Goal: Information Seeking & Learning: Check status

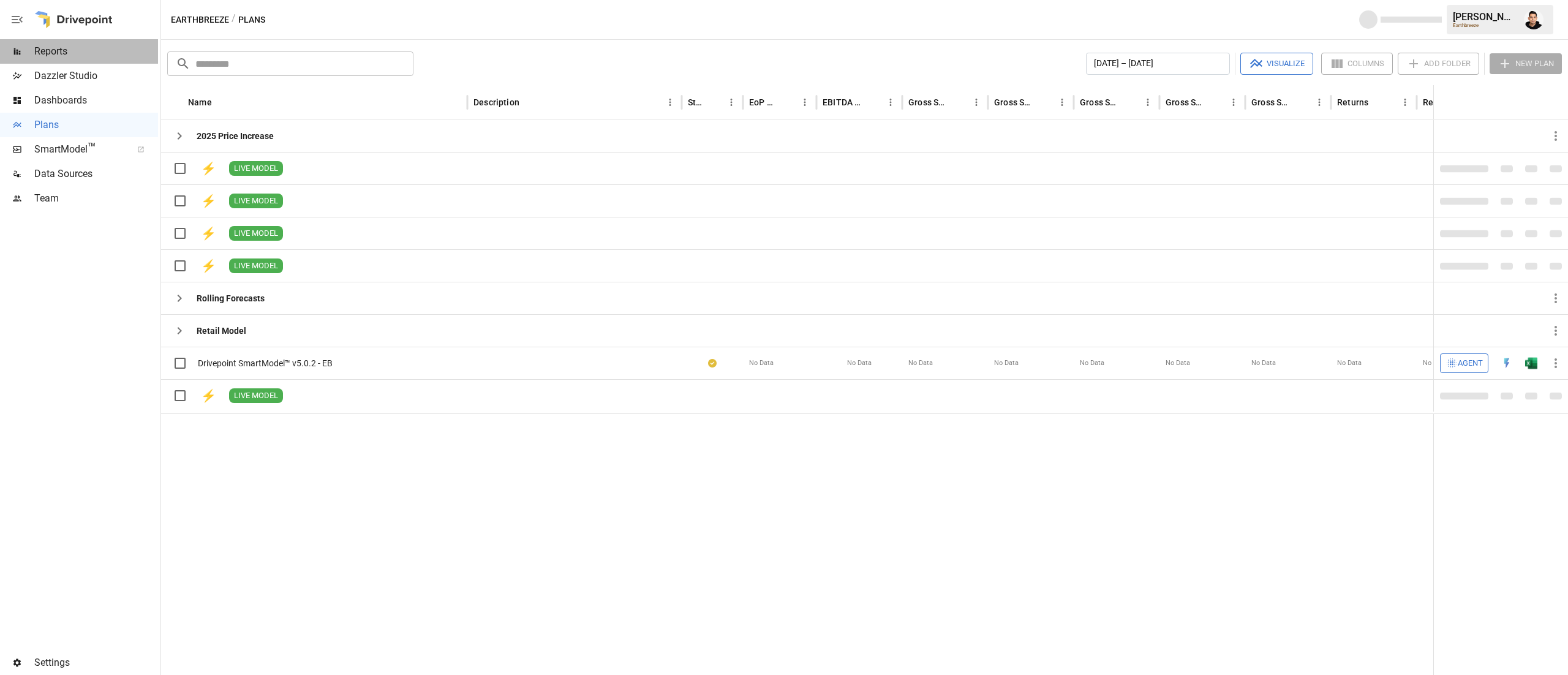
click at [74, 58] on div "Reports" at bounding box center [79, 51] width 158 height 25
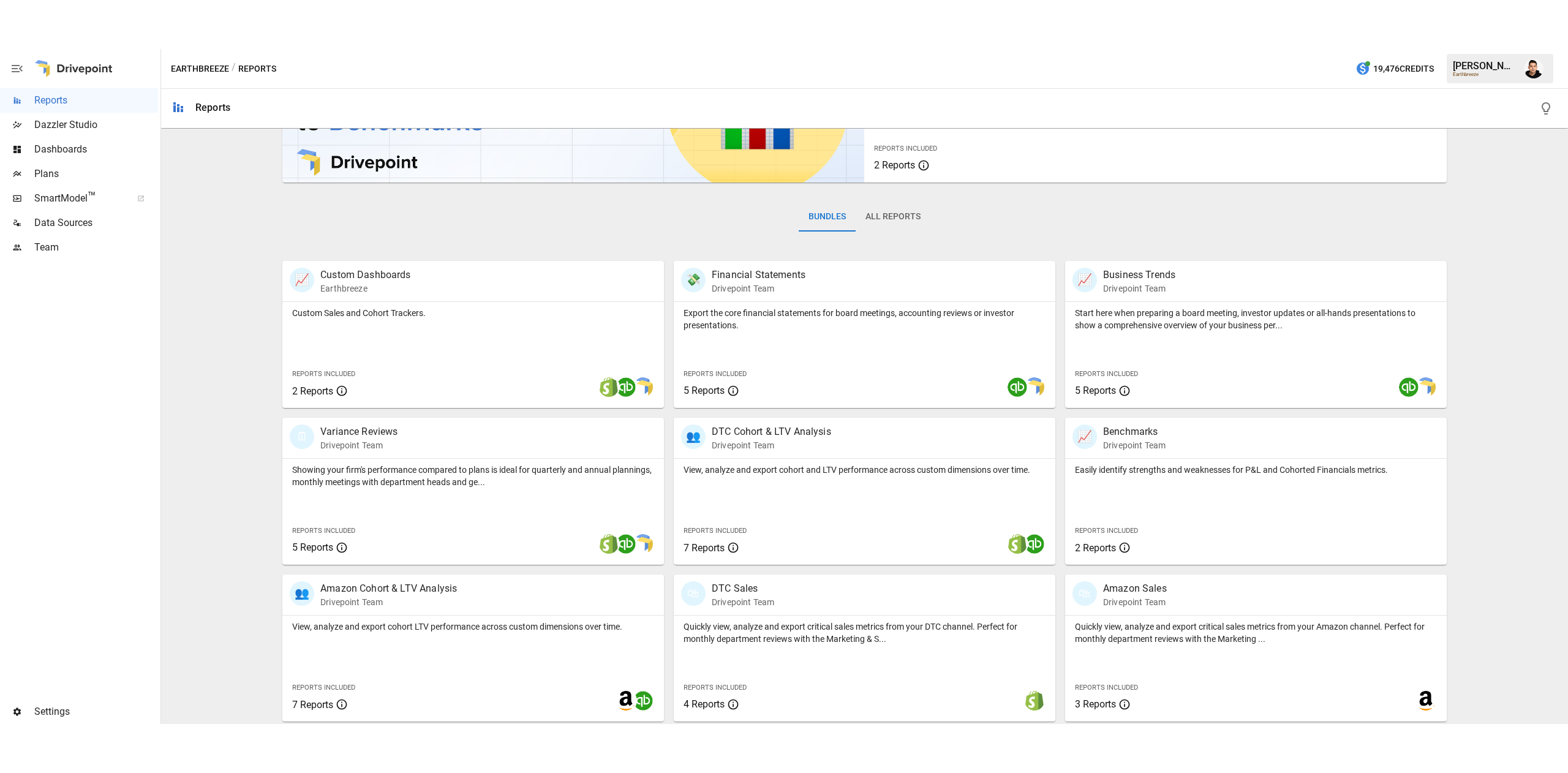
scroll to position [114, 0]
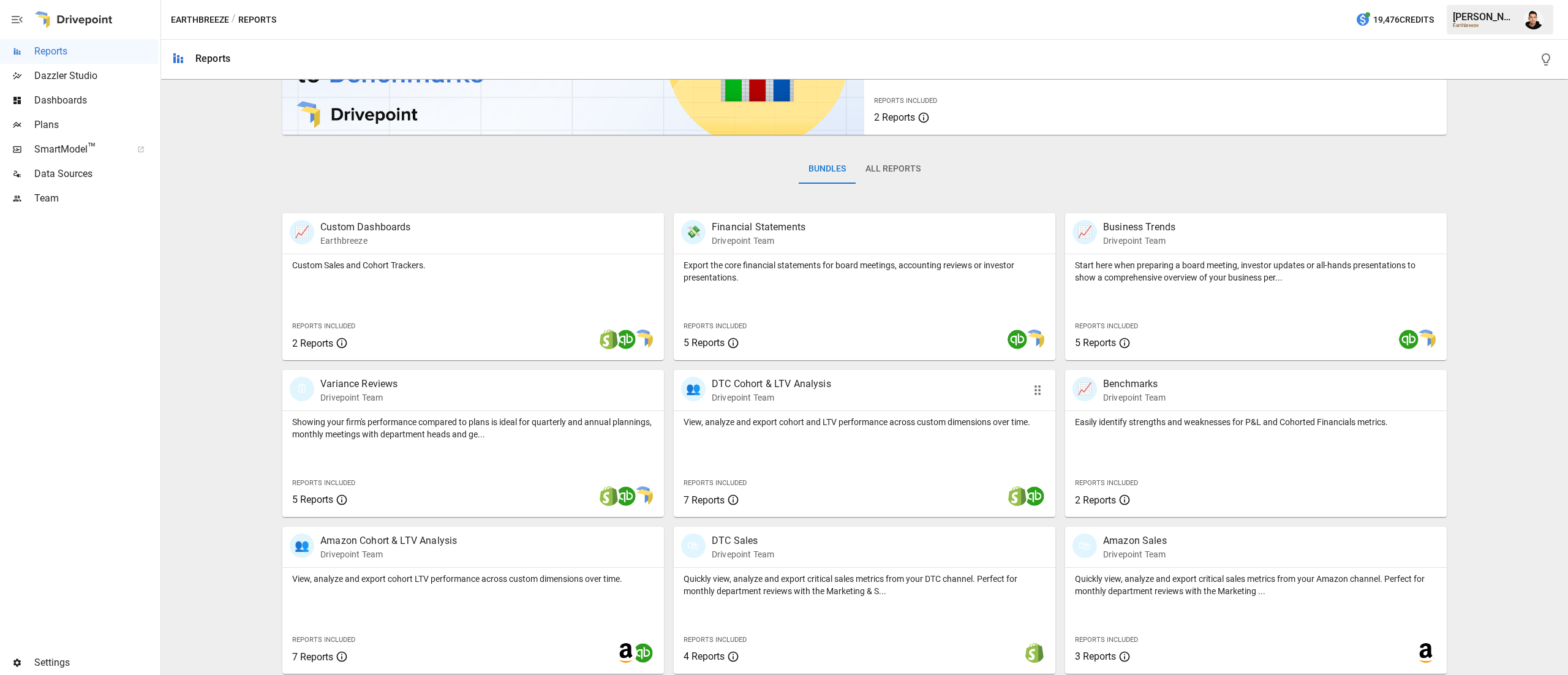
click at [846, 479] on div at bounding box center [944, 496] width 222 height 42
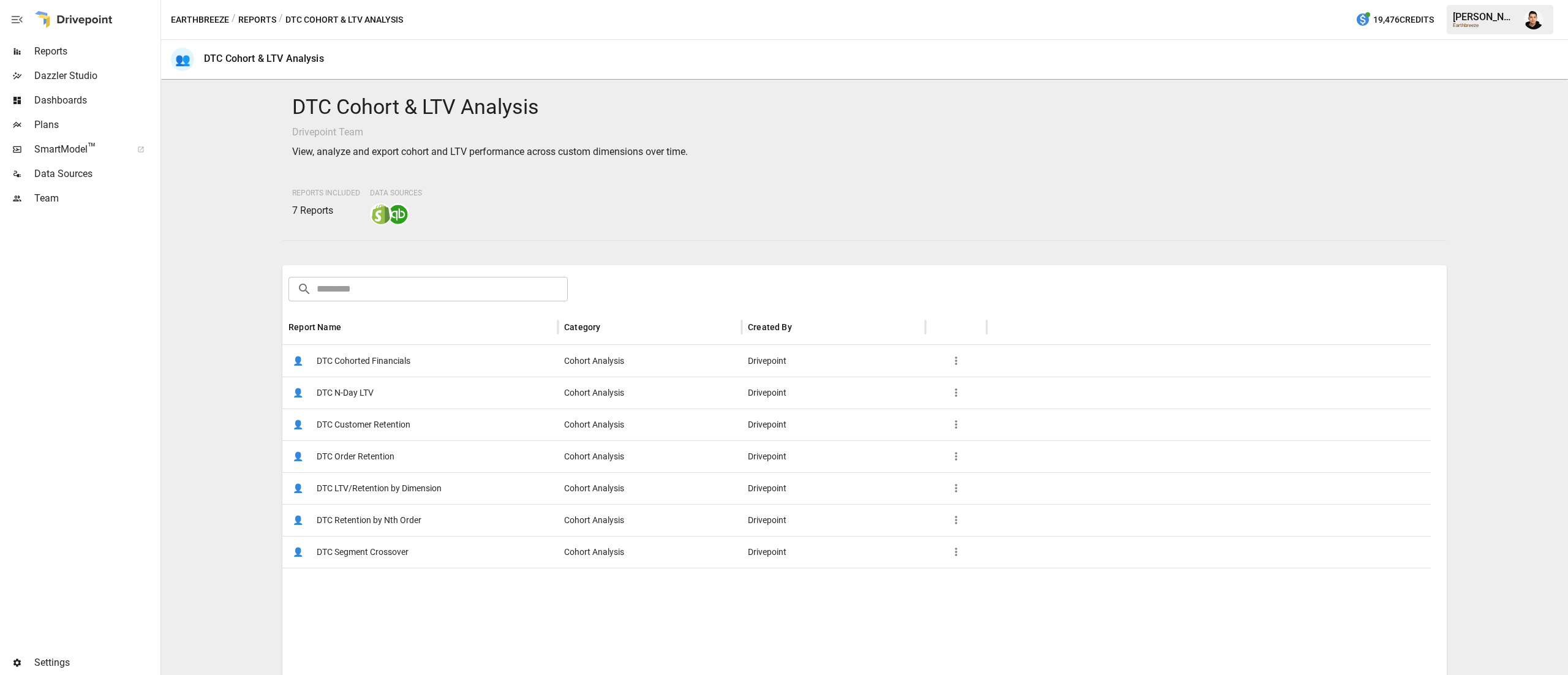
click at [376, 469] on span "DTC Order Retention" at bounding box center [355, 456] width 78 height 31
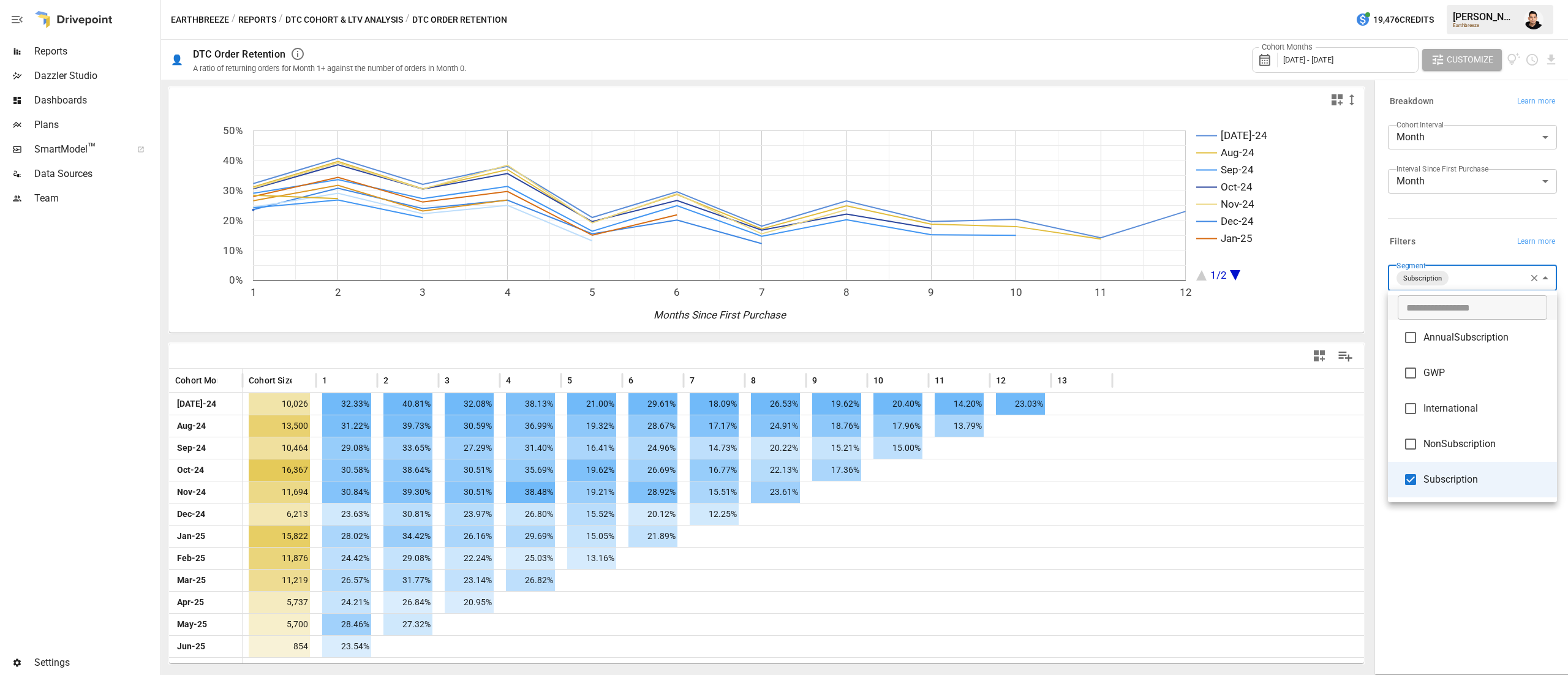
click at [1468, 0] on body "Reports Dazzler Studio Dashboards Plans SmartModel ™ Data Sources Team Settings…" at bounding box center [784, 0] width 1568 height 0
click at [1437, 499] on ul "​ AnnualSubscription GWP International NonSubscription Subscription" at bounding box center [1472, 396] width 169 height 212
click at [1429, 369] on span "GWP" at bounding box center [1485, 372] width 123 height 15
type input "***"
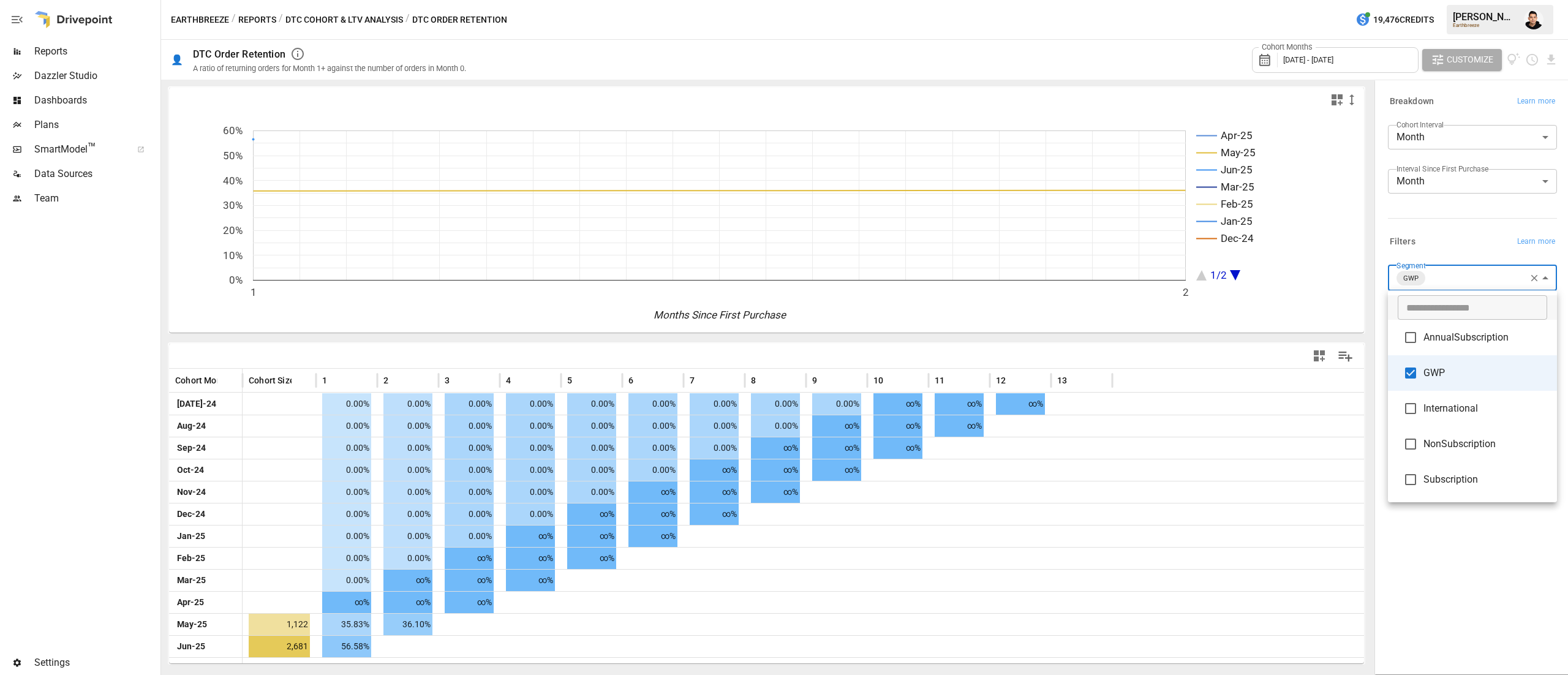
click at [1552, 605] on div at bounding box center [784, 337] width 1568 height 675
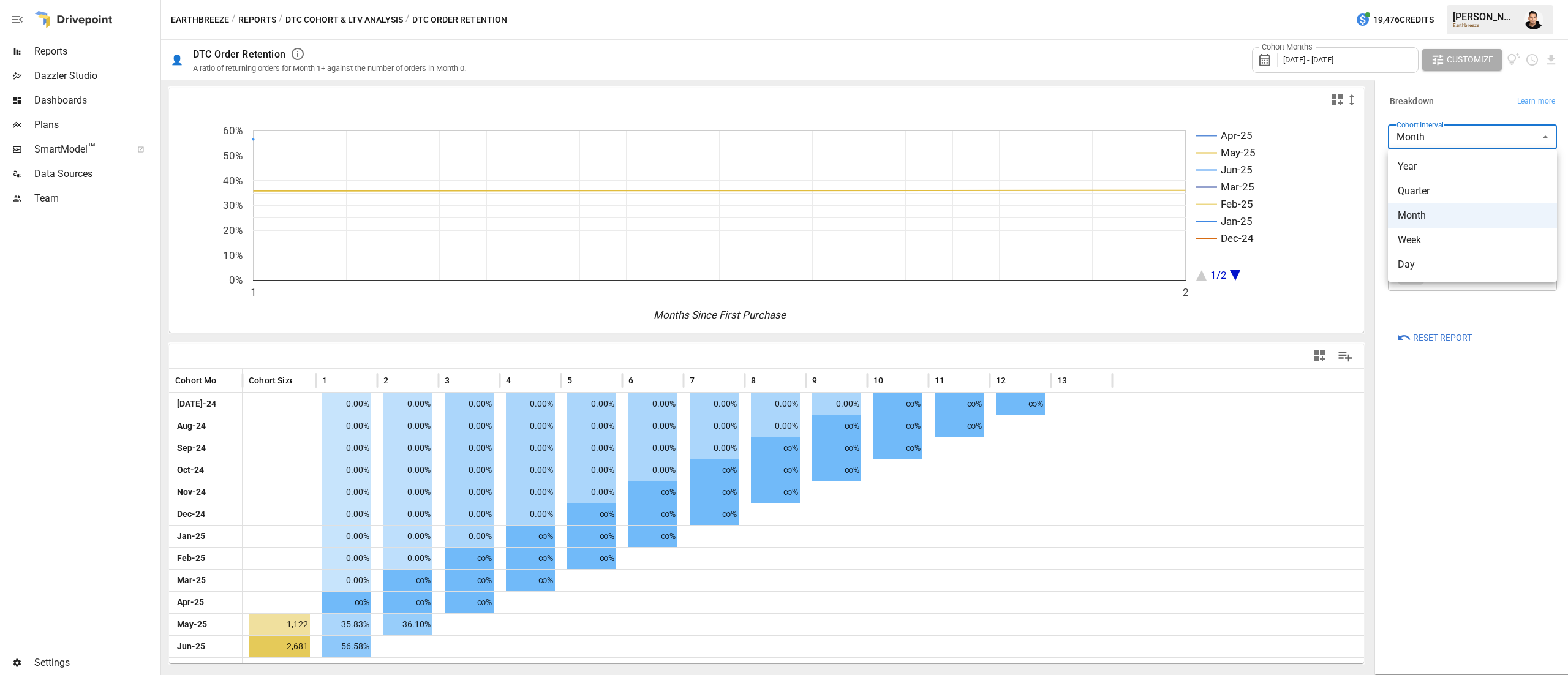
click at [1454, 0] on body "Reports Dazzler Studio Dashboards Plans SmartModel ™ Data Sources Team Settings…" at bounding box center [784, 0] width 1568 height 0
click at [1454, 141] on div at bounding box center [784, 337] width 1568 height 675
